Goal: Find specific page/section: Find specific page/section

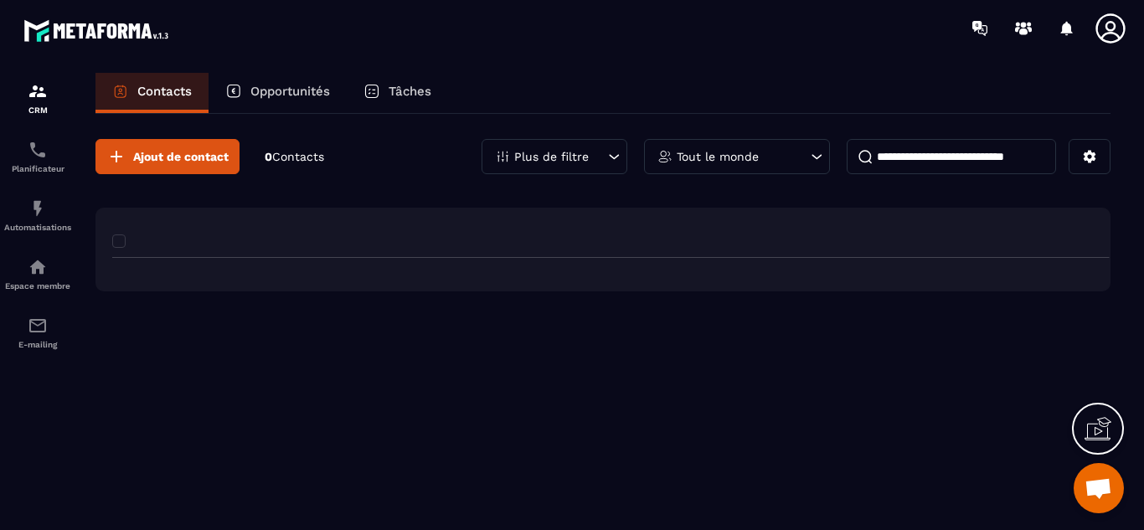
click at [548, 471] on div "Ajout de contact 0 Contacts Plus de filtre Tout le monde" at bounding box center [603, 321] width 1015 height 414
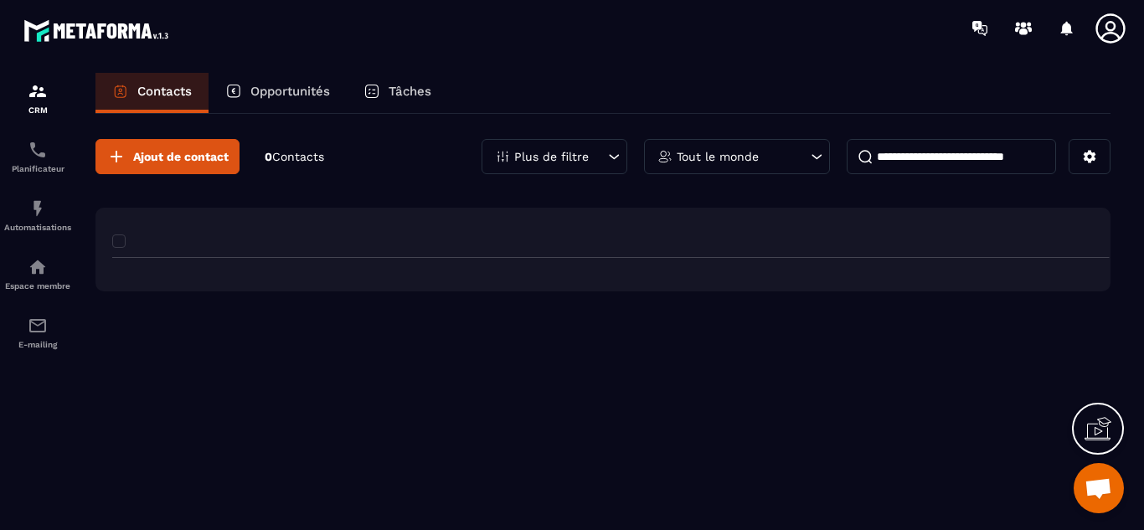
click at [548, 471] on div "Ajout de contact 0 Contacts Plus de filtre Tout le monde" at bounding box center [603, 321] width 1015 height 414
click at [566, 479] on div "Ajout de contact 0 Contacts Plus de filtre Tout le monde" at bounding box center [603, 321] width 1015 height 414
click at [552, 464] on div "Ajout de contact 0 Contacts Plus de filtre Tout le monde" at bounding box center [603, 321] width 1015 height 414
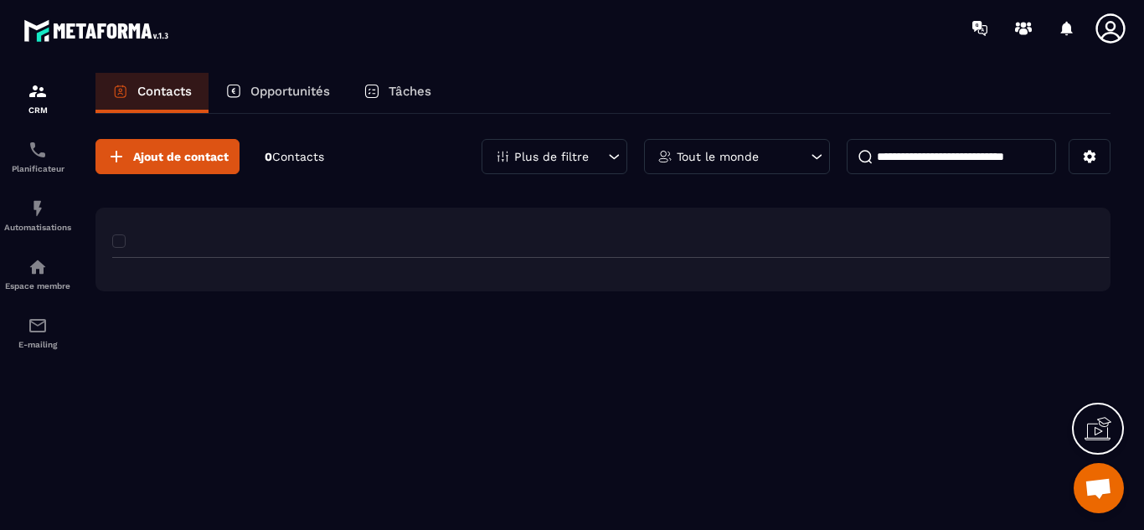
click at [552, 464] on div "Ajout de contact 0 Contacts Plus de filtre Tout le monde" at bounding box center [603, 321] width 1015 height 414
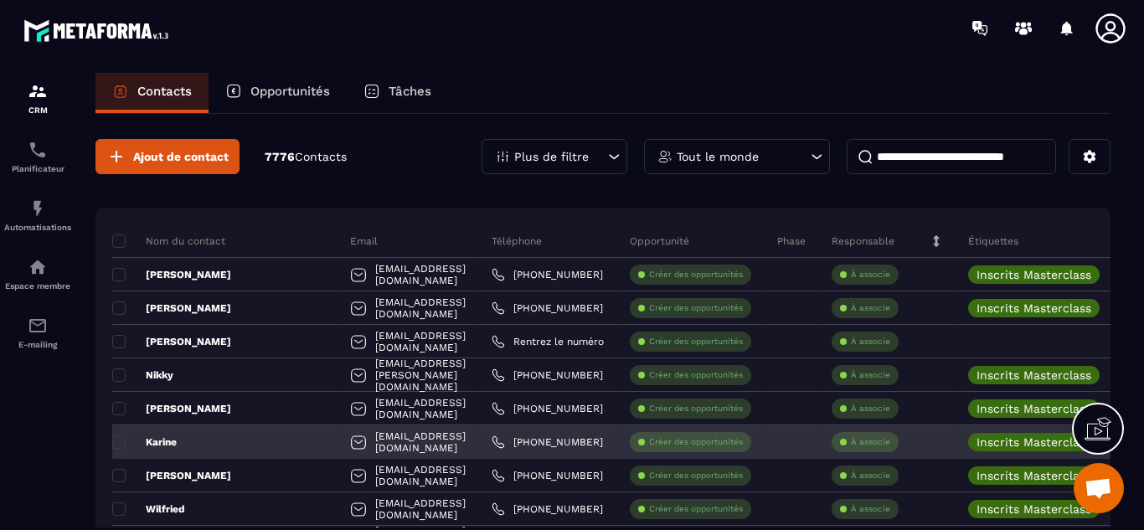
drag, startPoint x: 569, startPoint y: 469, endPoint x: 597, endPoint y: 435, distance: 44.1
click at [569, 469] on link "[PHONE_NUMBER]" at bounding box center [547, 475] width 111 height 13
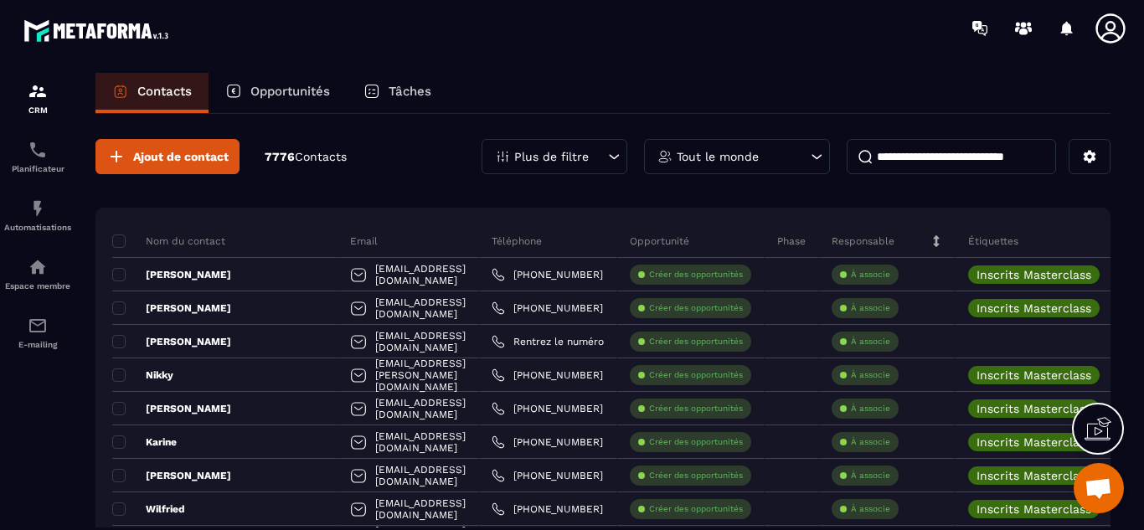
click at [297, 90] on p "Opportunités" at bounding box center [290, 91] width 80 height 15
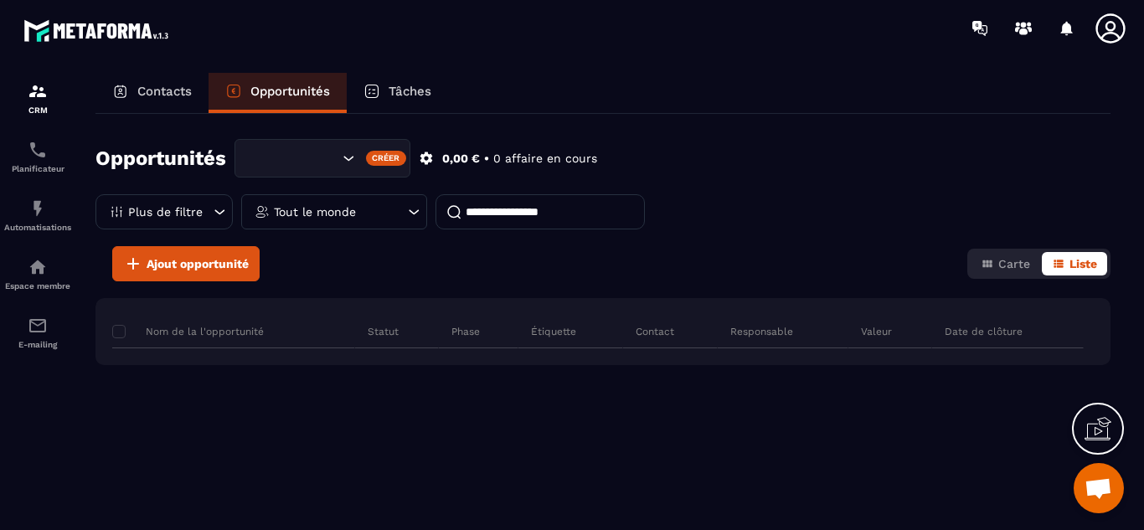
click at [297, 90] on p "Opportunités" at bounding box center [290, 91] width 80 height 15
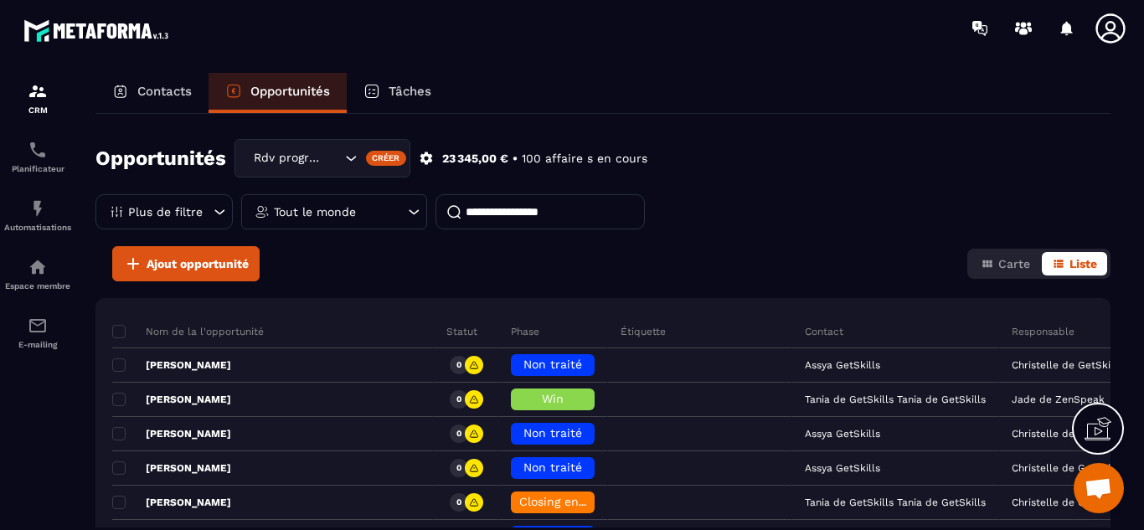
click at [332, 214] on p "Tout le monde" at bounding box center [315, 212] width 82 height 12
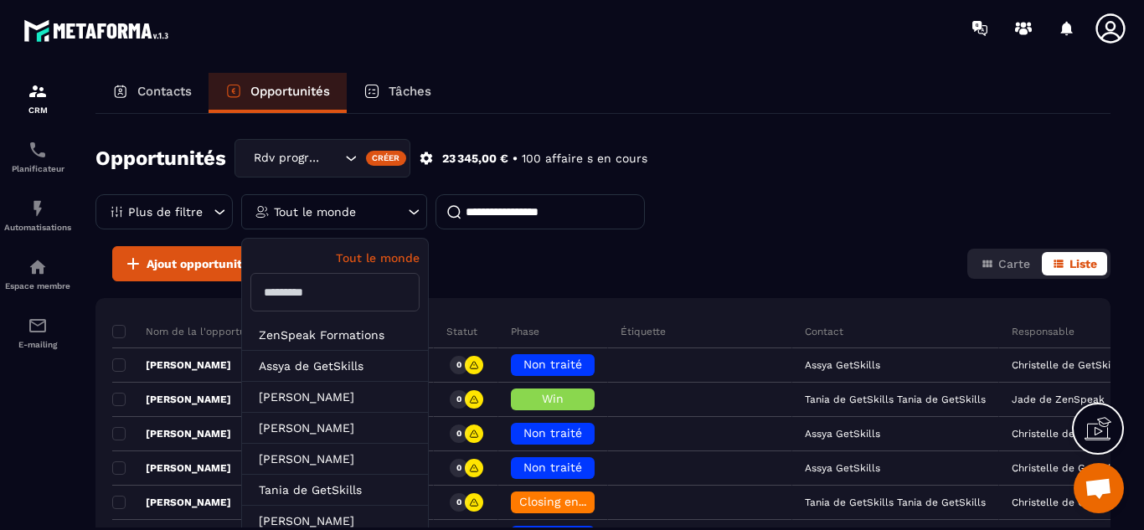
click at [332, 214] on p "Tout le monde" at bounding box center [315, 212] width 82 height 12
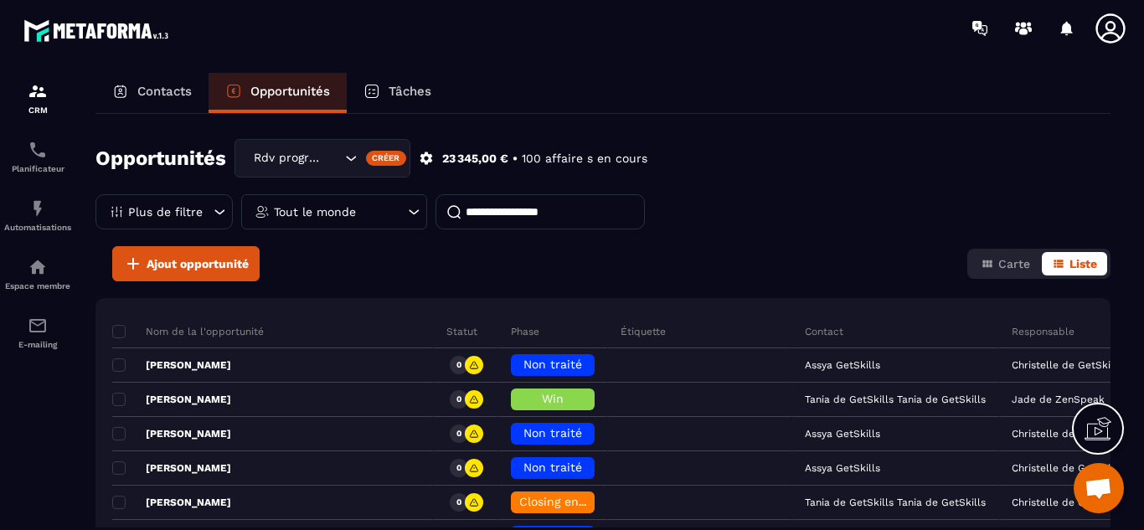
click at [332, 214] on p "Tout le monde" at bounding box center [315, 212] width 82 height 12
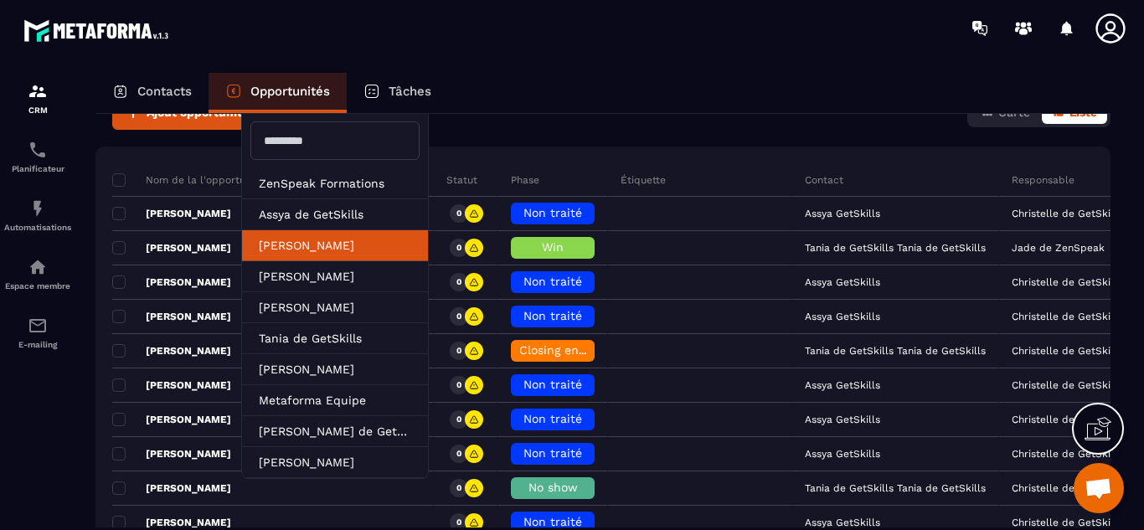
scroll to position [153, 0]
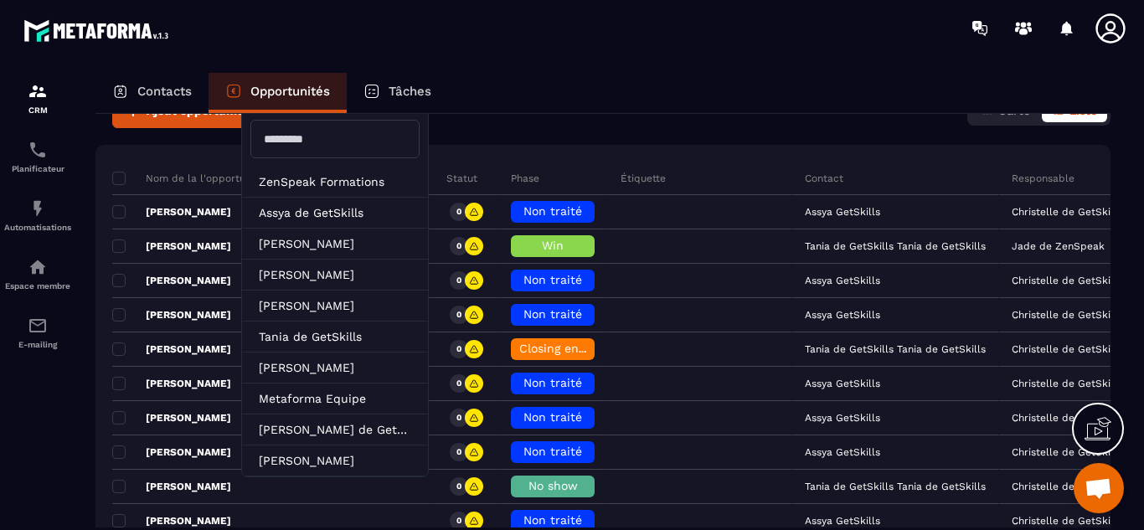
click at [297, 144] on input "text" at bounding box center [334, 139] width 169 height 39
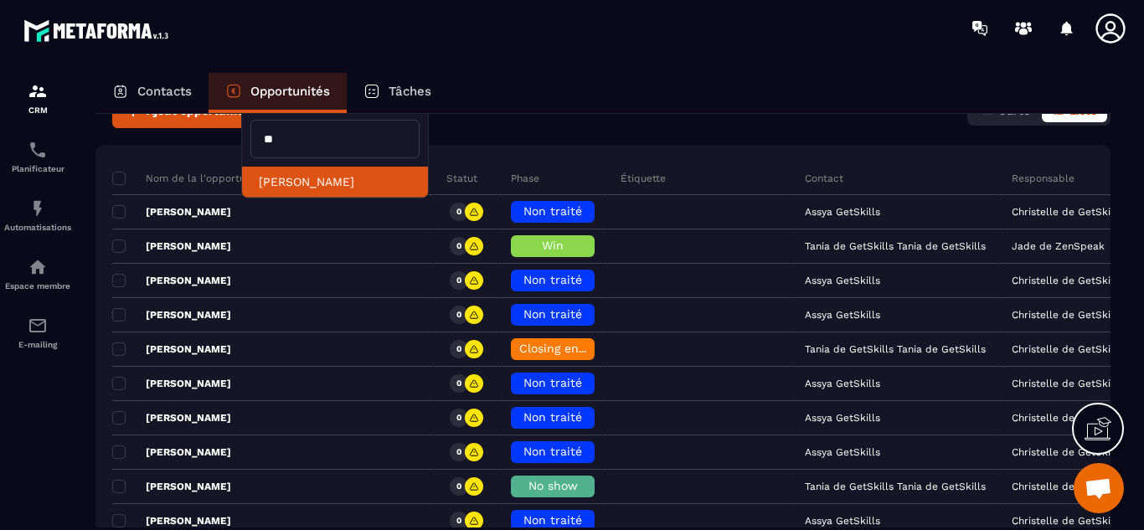
type input "**"
click at [298, 183] on li "[PERSON_NAME]" at bounding box center [335, 182] width 186 height 31
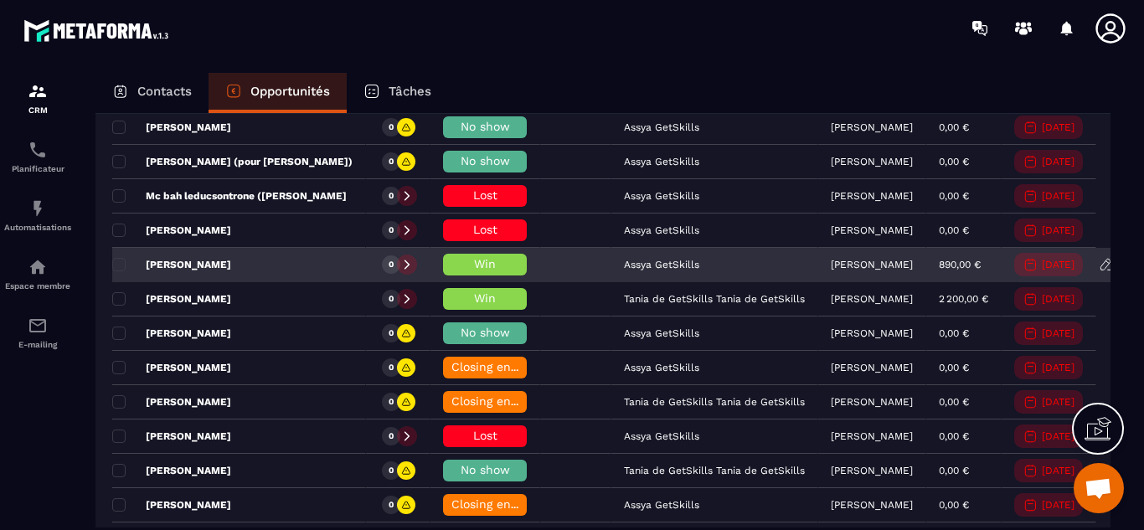
scroll to position [516, 0]
